Goal: Information Seeking & Learning: Understand process/instructions

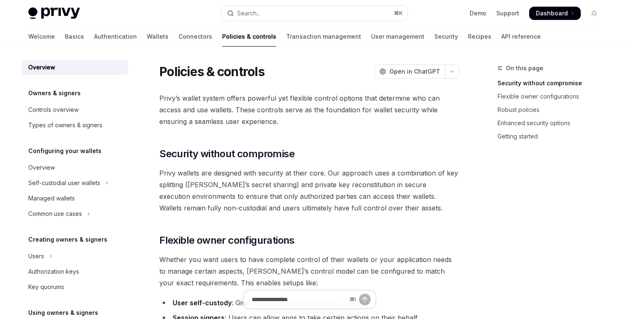
click at [276, 99] on span "Privy’s wallet system offers powerful yet flexible control options that determi…" at bounding box center [309, 109] width 300 height 35
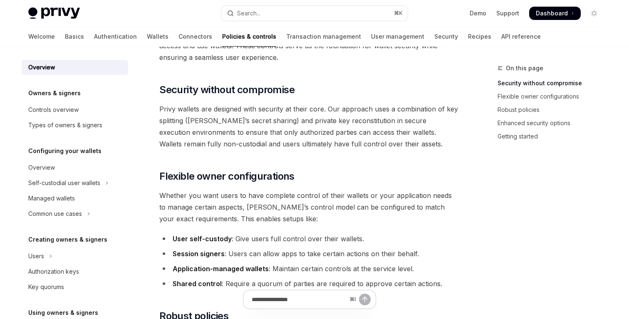
scroll to position [66, 0]
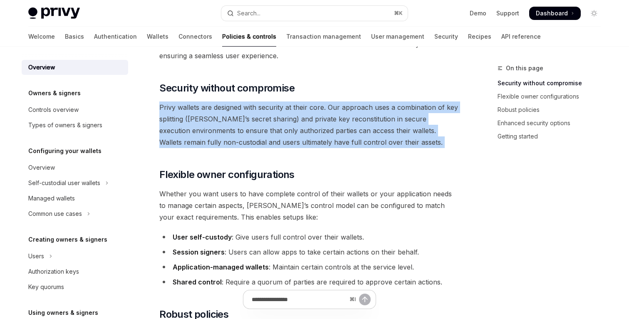
click at [254, 107] on span "Privy wallets are designed with security at their core. Our approach uses a com…" at bounding box center [309, 124] width 300 height 47
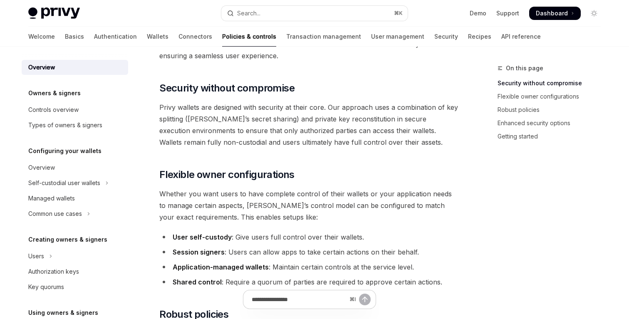
click at [254, 107] on span "Privy wallets are designed with security at their core. Our approach uses a com…" at bounding box center [309, 124] width 300 height 47
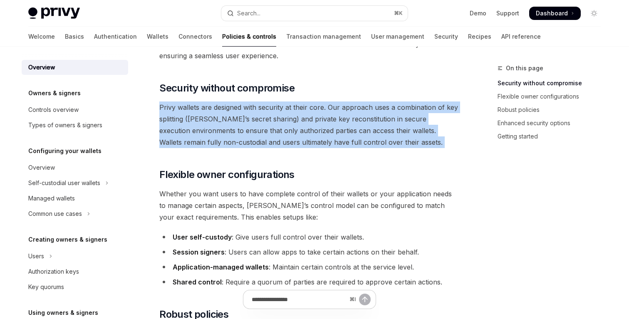
click at [291, 114] on span "Privy wallets are designed with security at their core. Our approach uses a com…" at bounding box center [309, 124] width 300 height 47
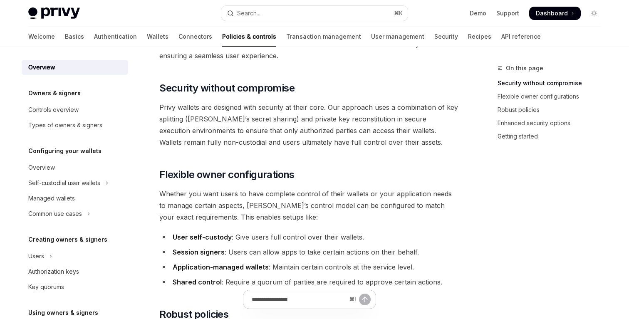
click at [299, 109] on span "Privy wallets are designed with security at their core. Our approach uses a com…" at bounding box center [309, 124] width 300 height 47
click at [331, 111] on span "Privy wallets are designed with security at their core. Our approach uses a com…" at bounding box center [309, 124] width 300 height 47
click at [350, 107] on span "Privy wallets are designed with security at their core. Our approach uses a com…" at bounding box center [309, 124] width 300 height 47
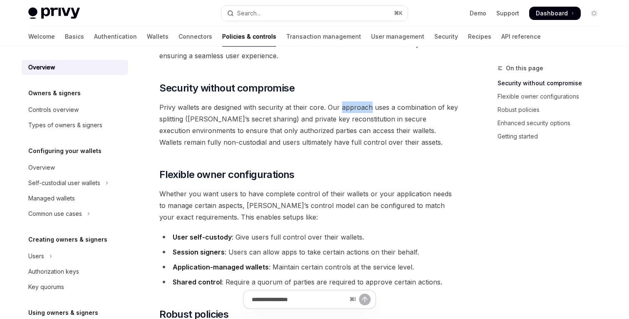
click at [367, 118] on span "Privy wallets are designed with security at their core. Our approach uses a com…" at bounding box center [309, 124] width 300 height 47
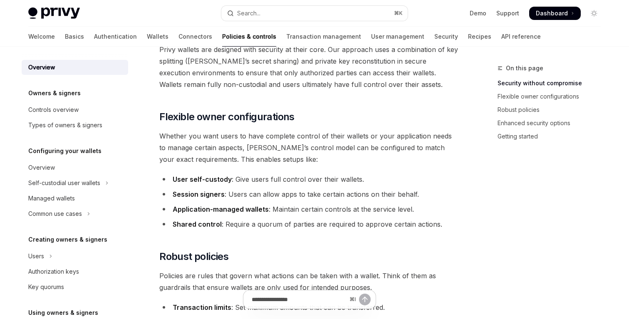
scroll to position [124, 0]
click at [355, 137] on span "Whether you want users to have complete control of their wallets or your applic…" at bounding box center [309, 147] width 300 height 35
click at [309, 179] on li "User self-custody : Give users full control over their wallets." at bounding box center [309, 179] width 300 height 12
click at [314, 181] on li "User self-custody : Give users full control over their wallets." at bounding box center [309, 179] width 300 height 12
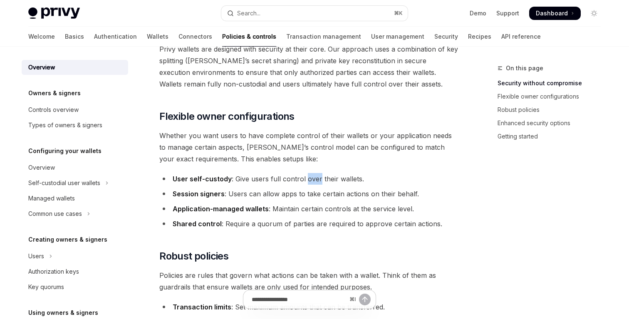
click at [314, 181] on li "User self-custody : Give users full control over their wallets." at bounding box center [309, 179] width 300 height 12
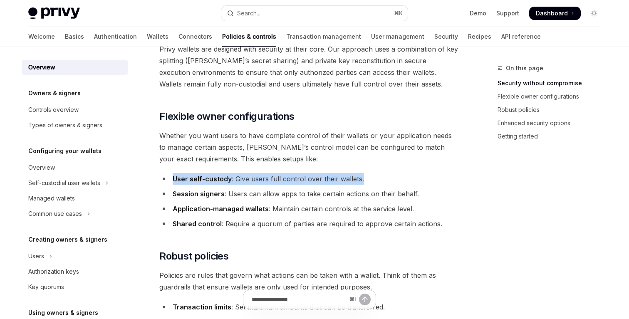
click at [239, 138] on span "Whether you want users to have complete control of their wallets or your applic…" at bounding box center [309, 147] width 300 height 35
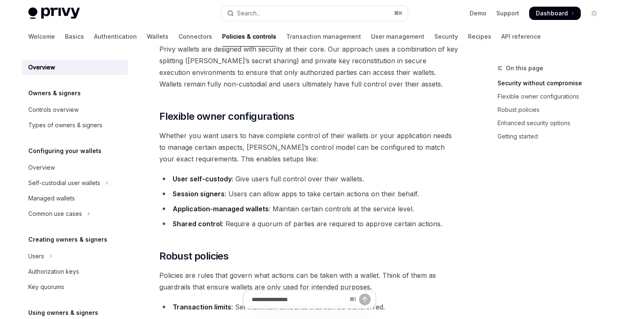
click at [239, 138] on span "Whether you want users to have complete control of their wallets or your applic…" at bounding box center [309, 147] width 300 height 35
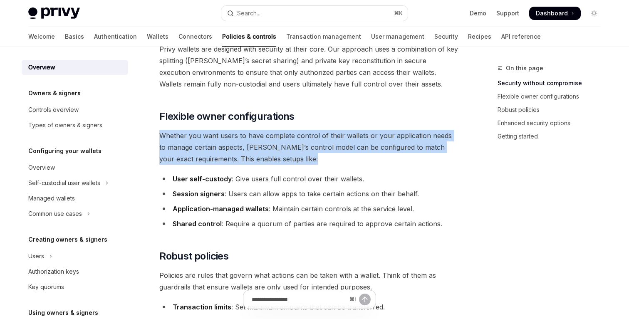
click at [239, 150] on span "Whether you want users to have complete control of their wallets or your applic…" at bounding box center [309, 147] width 300 height 35
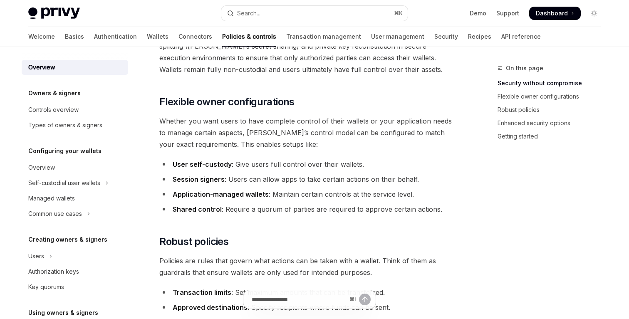
scroll to position [140, 0]
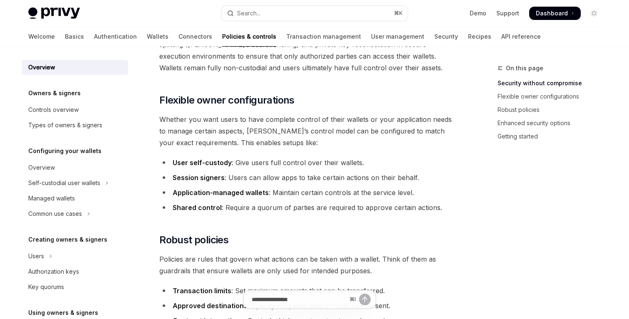
click at [254, 178] on li "Session signers : Users can allow apps to take certain actions on their behalf." at bounding box center [309, 178] width 300 height 12
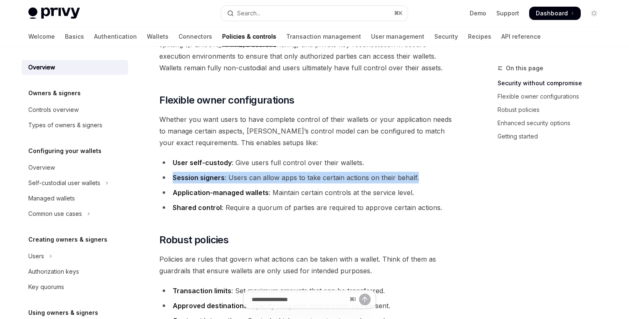
click at [278, 183] on li "Session signers : Users can allow apps to take certain actions on their behalf." at bounding box center [309, 178] width 300 height 12
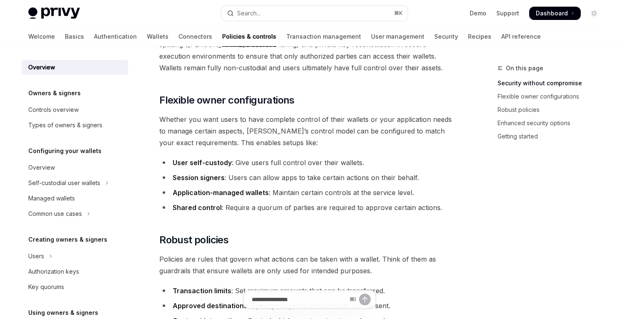
click at [278, 183] on li "Session signers : Users can allow apps to take certain actions on their behalf." at bounding box center [309, 178] width 300 height 12
click at [307, 184] on ul "User self-custody : Give users full control over their wallets. Session signers…" at bounding box center [309, 185] width 300 height 57
click at [340, 181] on li "Session signers : Users can allow apps to take certain actions on their behalf." at bounding box center [309, 178] width 300 height 12
click at [347, 180] on li "Session signers : Users can allow apps to take certain actions on their behalf." at bounding box center [309, 178] width 300 height 12
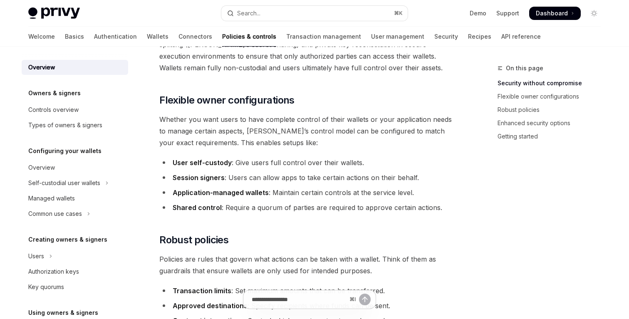
click at [347, 180] on li "Session signers : Users can allow apps to take certain actions on their behalf." at bounding box center [309, 178] width 300 height 12
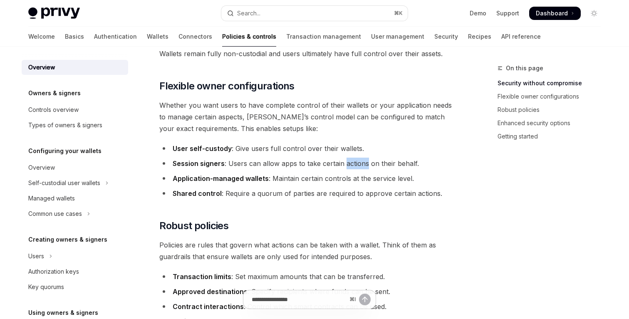
click at [300, 181] on li "Application-managed wallets : Maintain certain controls at the service level." at bounding box center [309, 179] width 300 height 12
click at [318, 181] on li "Application-managed wallets : Maintain certain controls at the service level." at bounding box center [309, 179] width 300 height 12
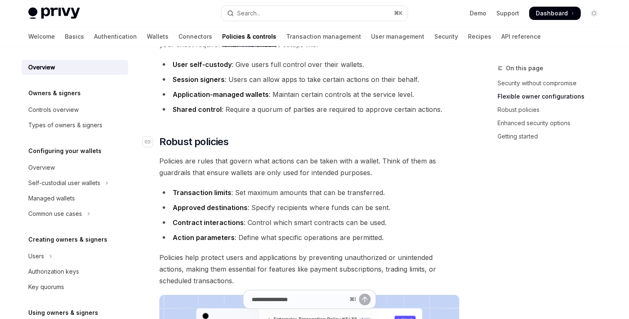
click at [214, 135] on span "Robust policies" at bounding box center [193, 141] width 69 height 13
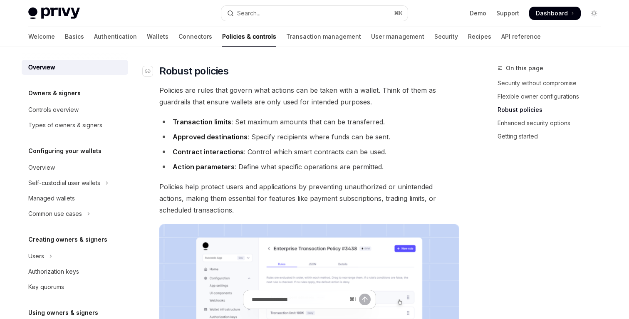
scroll to position [310, 0]
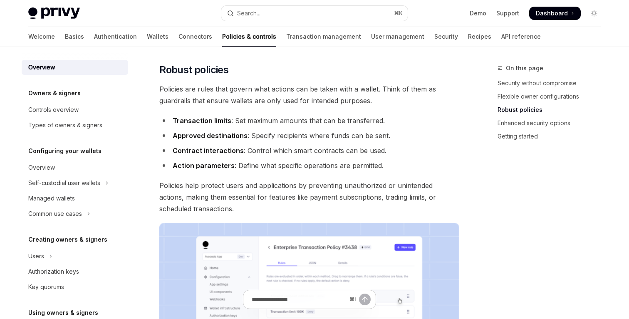
click at [270, 103] on span "Policies are rules that govern what actions can be taken with a wallet. Think o…" at bounding box center [309, 94] width 300 height 23
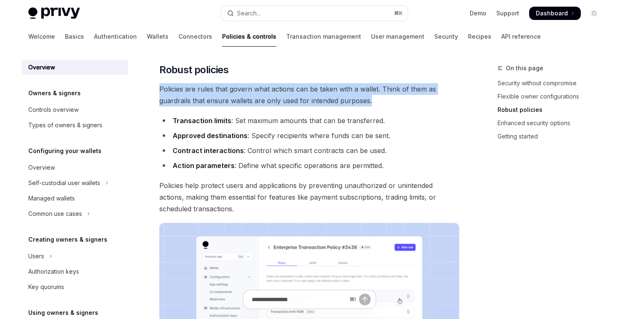
click at [284, 103] on span "Policies are rules that govern what actions can be taken with a wallet. Think o…" at bounding box center [309, 94] width 300 height 23
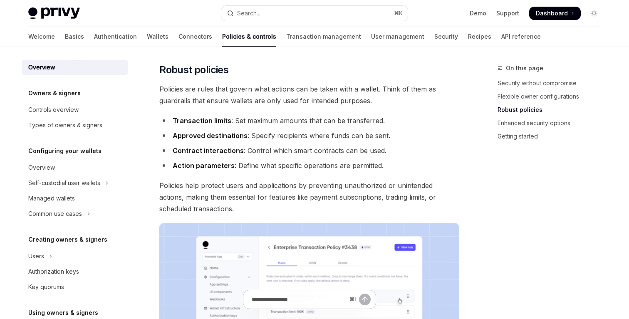
click at [287, 120] on li "Transaction limits : Set maximum amounts that can be transferred." at bounding box center [309, 121] width 300 height 12
click at [296, 140] on li "Approved destinations : Specify recipients where funds can be sent." at bounding box center [309, 136] width 300 height 12
click at [304, 133] on li "Approved destinations : Specify recipients where funds can be sent." at bounding box center [309, 136] width 300 height 12
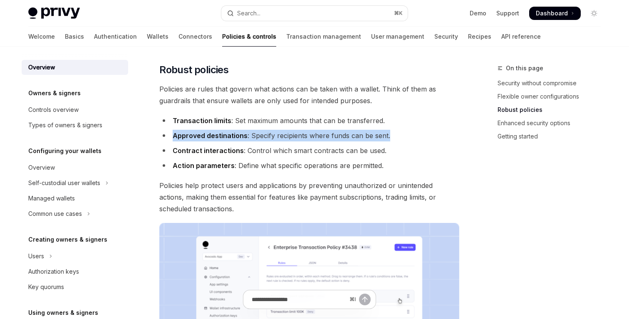
click at [291, 119] on li "Transaction limits : Set maximum amounts that can be transferred." at bounding box center [309, 121] width 300 height 12
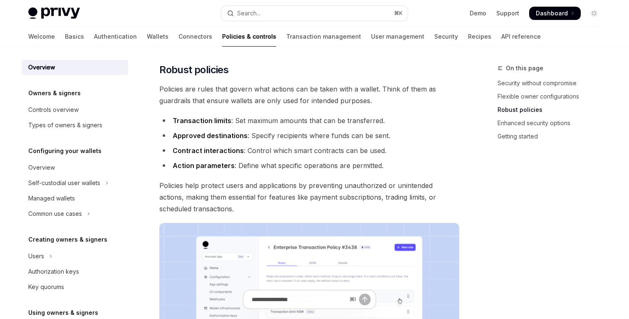
click at [290, 133] on li "Approved destinations : Specify recipients where funds can be sent." at bounding box center [309, 136] width 300 height 12
click at [317, 137] on li "Approved destinations : Specify recipients where funds can be sent." at bounding box center [309, 136] width 300 height 12
click at [294, 148] on li "Contract interactions : Control which smart contracts can be used." at bounding box center [309, 151] width 300 height 12
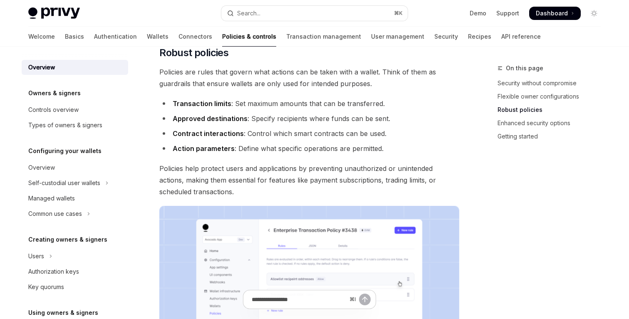
scroll to position [336, 0]
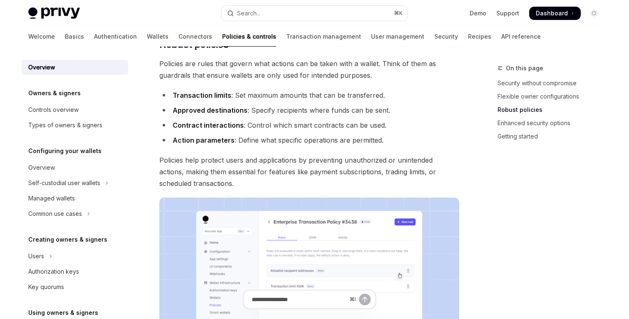
click at [318, 170] on span "Policies help protect users and applications by preventing unauthorized or unin…" at bounding box center [309, 171] width 300 height 35
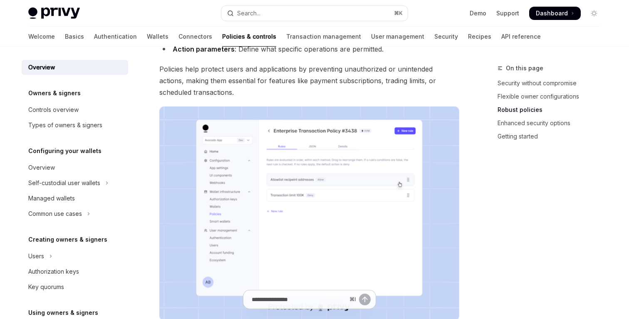
scroll to position [359, 0]
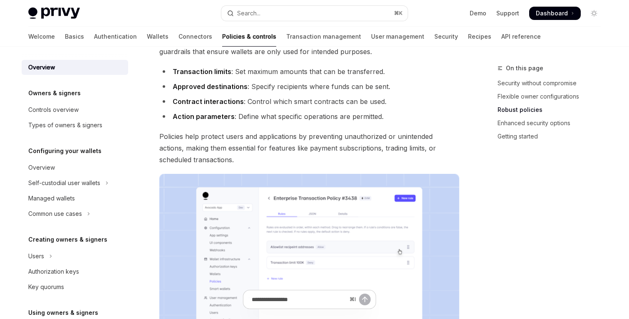
click at [342, 145] on span "Policies help protect users and applications by preventing unauthorized or unin…" at bounding box center [309, 148] width 300 height 35
click at [334, 150] on span "Policies help protect users and applications by preventing unauthorized or unin…" at bounding box center [309, 148] width 300 height 35
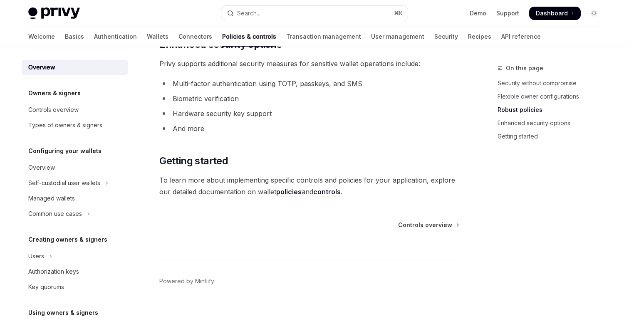
scroll to position [731, 0]
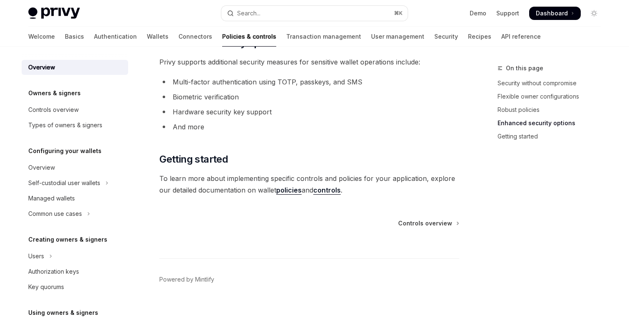
click at [295, 114] on li "Hardware security key support" at bounding box center [309, 112] width 300 height 12
